Goal: Navigation & Orientation: Understand site structure

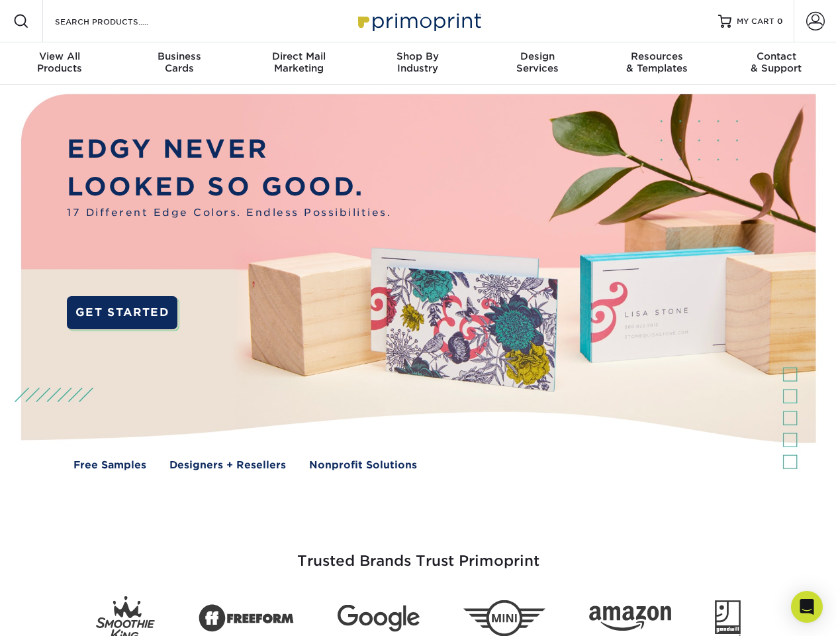
click at [418, 318] on img at bounding box center [418, 292] width 828 height 414
click at [21, 21] on span at bounding box center [21, 21] width 16 height 16
click at [815, 21] on span at bounding box center [815, 21] width 19 height 19
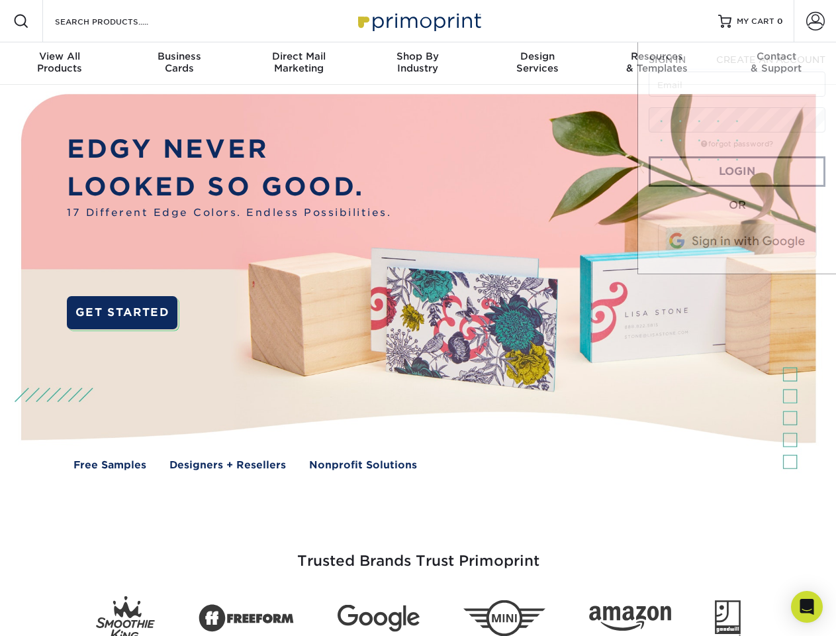
click at [60, 64] on div "View All Products" at bounding box center [59, 62] width 119 height 24
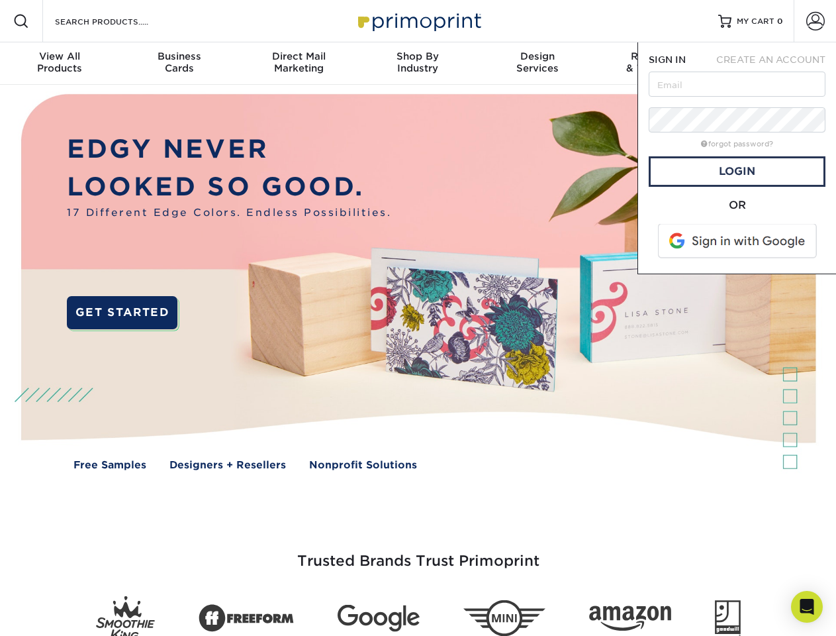
click at [179, 64] on div "Business Cards" at bounding box center [178, 62] width 119 height 24
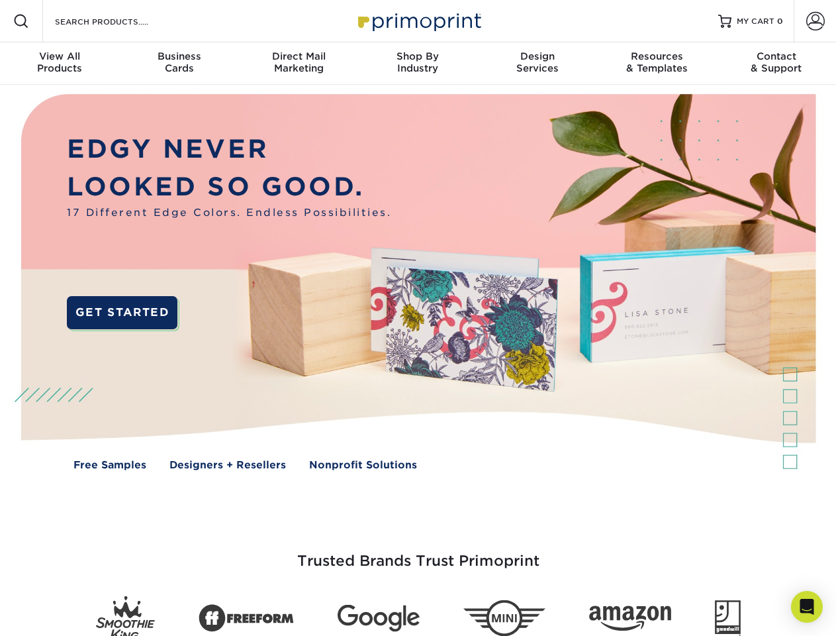
click at [299, 64] on div "Direct Mail Marketing" at bounding box center [298, 62] width 119 height 24
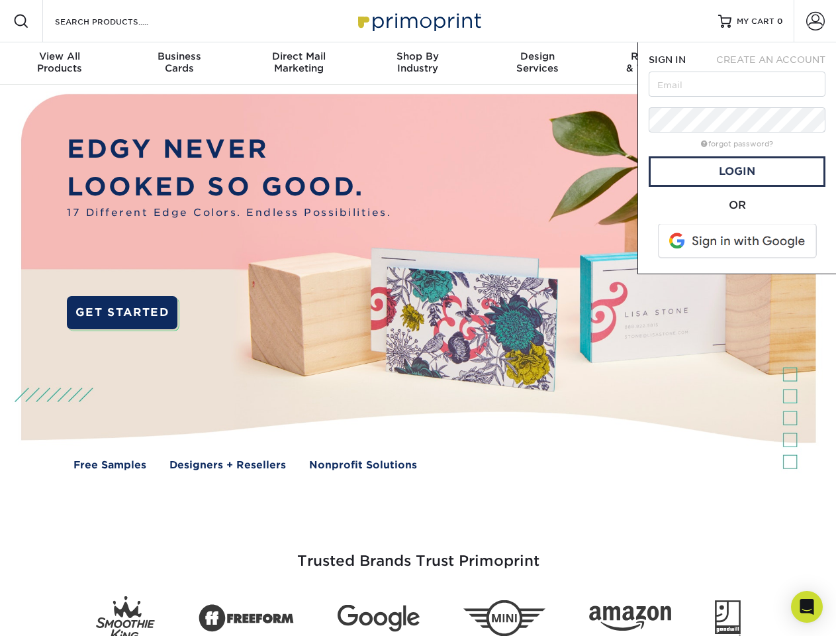
click at [418, 64] on div "Shop By Industry" at bounding box center [417, 62] width 119 height 24
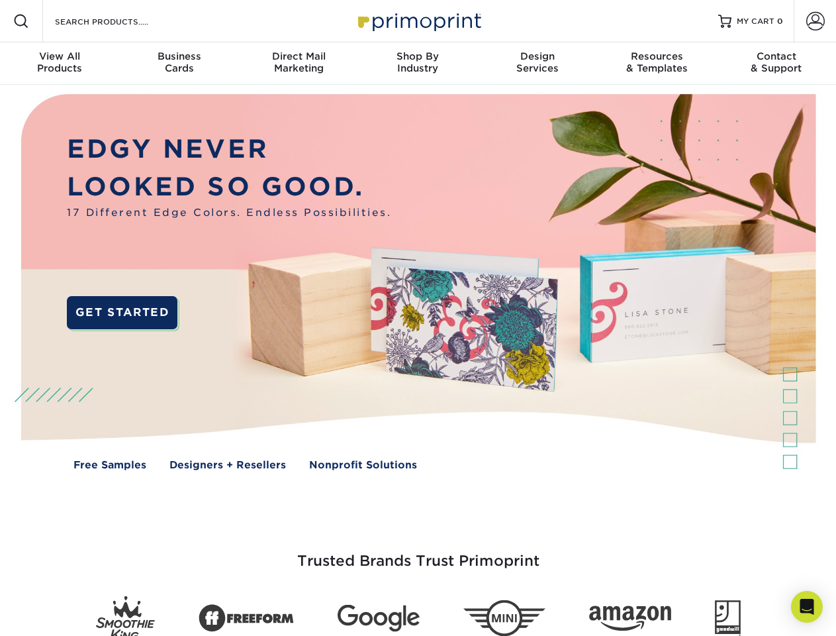
click at [538, 64] on div "Design Services" at bounding box center [537, 62] width 119 height 24
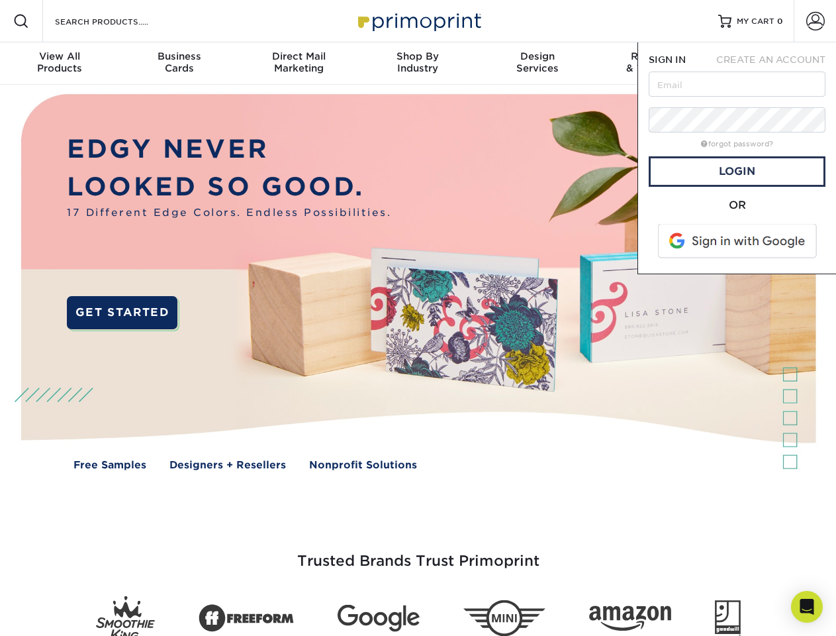
click at [657, 64] on span "SIGN IN" at bounding box center [667, 59] width 37 height 11
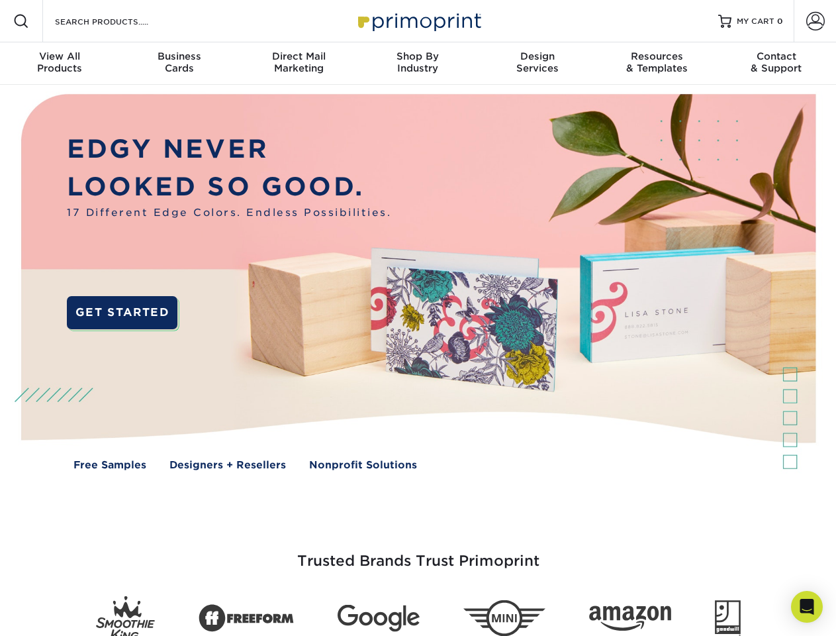
click at [777, 64] on div "Contact & Support" at bounding box center [776, 62] width 119 height 24
